Goal: Task Accomplishment & Management: Manage account settings

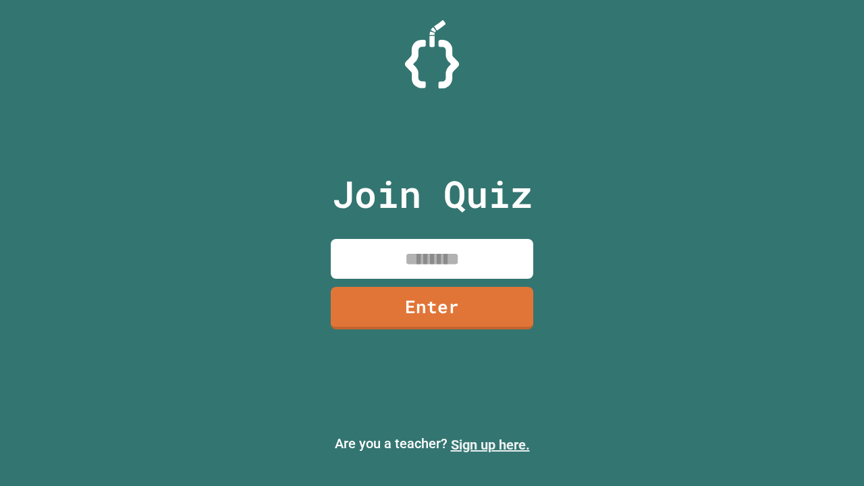
click at [490, 445] on link "Sign up here." at bounding box center [490, 445] width 79 height 16
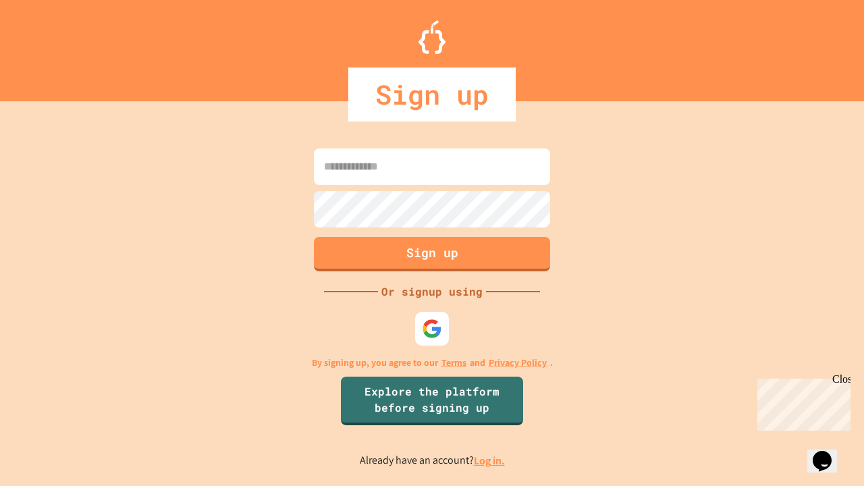
click at [490, 460] on link "Log in." at bounding box center [489, 461] width 31 height 14
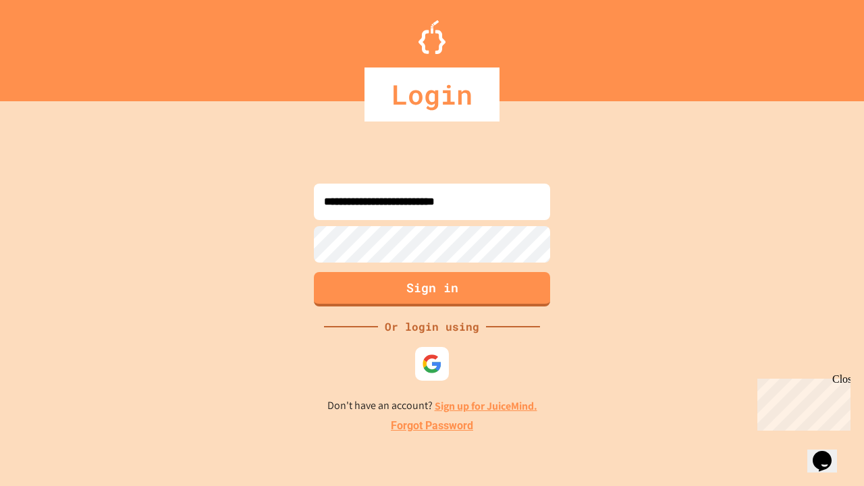
type input "**********"
